Goal: Task Accomplishment & Management: Manage account settings

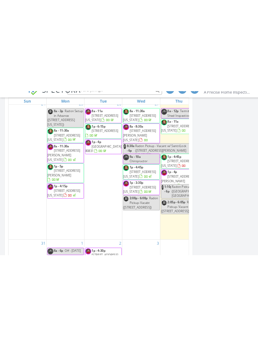
scroll to position [687, 258]
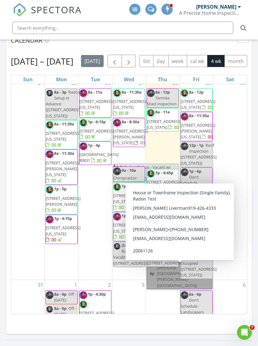
click at [171, 279] on link "1:10p - 6p Radon Pickup - Vacant w/ SentriLock (7538 Soane Grove, Peyton)" at bounding box center [180, 274] width 66 height 31
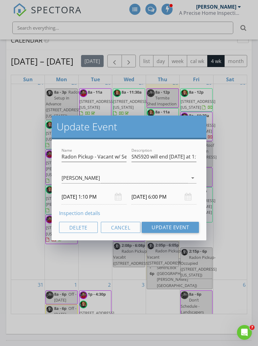
click at [91, 212] on link "Inspection details" at bounding box center [79, 213] width 41 height 7
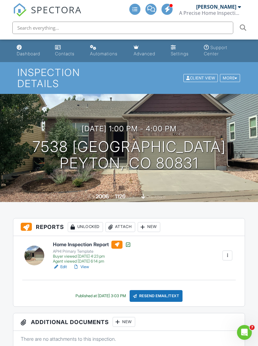
click at [35, 49] on link "Dashboard" at bounding box center [30, 51] width 33 height 18
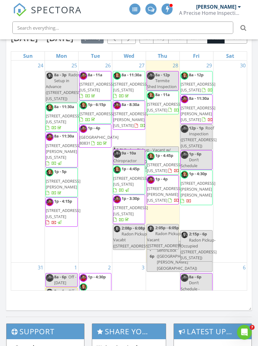
scroll to position [476, 0]
click at [240, 175] on div "30" at bounding box center [229, 162] width 33 height 202
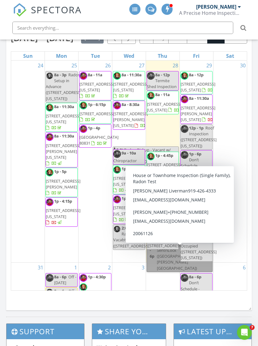
click at [170, 263] on link "1:10p - 6p Radon Pickup - Vacant w/ SentriLock (7538 Soane Grove, Peyton)" at bounding box center [180, 256] width 66 height 31
click at [199, 263] on link "1:10p - 6p Radon Pickup - Vacant w/ SentriLock (7538 Soane Grove, Peyton)" at bounding box center [180, 256] width 66 height 31
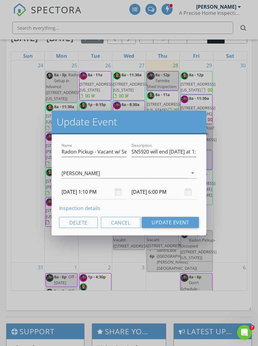
click at [92, 209] on link "Inspection details" at bounding box center [79, 208] width 41 height 7
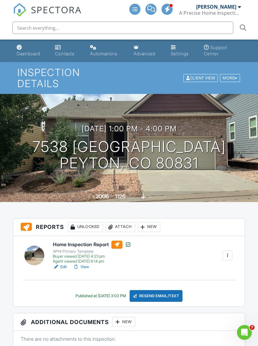
click at [119, 222] on div "Attach" at bounding box center [120, 227] width 30 height 10
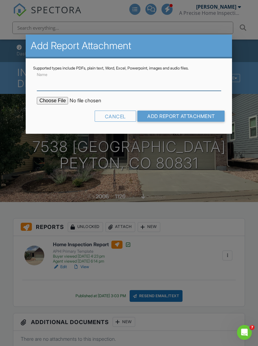
click at [143, 86] on input "Name" at bounding box center [129, 83] width 184 height 15
type input "Radon Report"
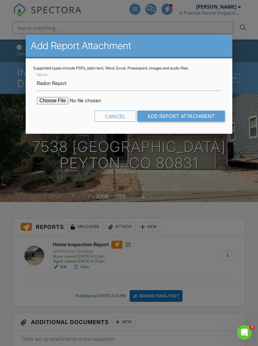
click at [52, 98] on input "file" at bounding box center [89, 100] width 105 height 7
type input "C:\fakepath\Soane.pdf"
click at [189, 118] on input "Add Report Attachment" at bounding box center [181, 116] width 88 height 11
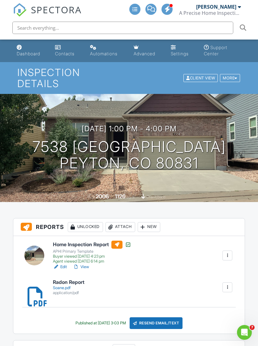
click at [28, 50] on link "Dashboard" at bounding box center [30, 51] width 33 height 18
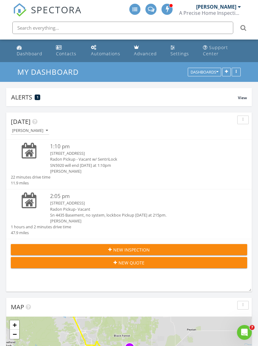
click at [79, 204] on div "[STREET_ADDRESS]" at bounding box center [138, 203] width 177 height 6
